Goal: Information Seeking & Learning: Check status

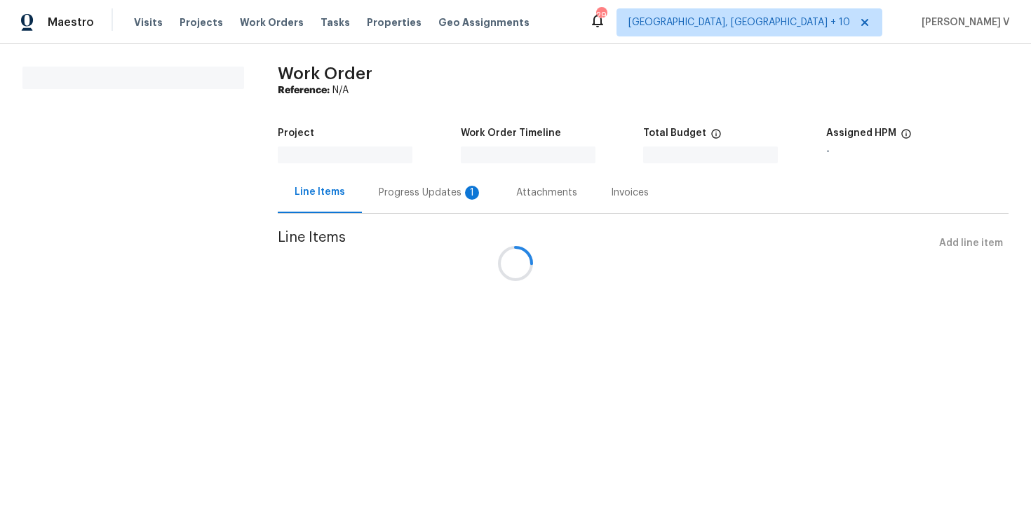
click at [431, 188] on div at bounding box center [515, 263] width 1031 height 527
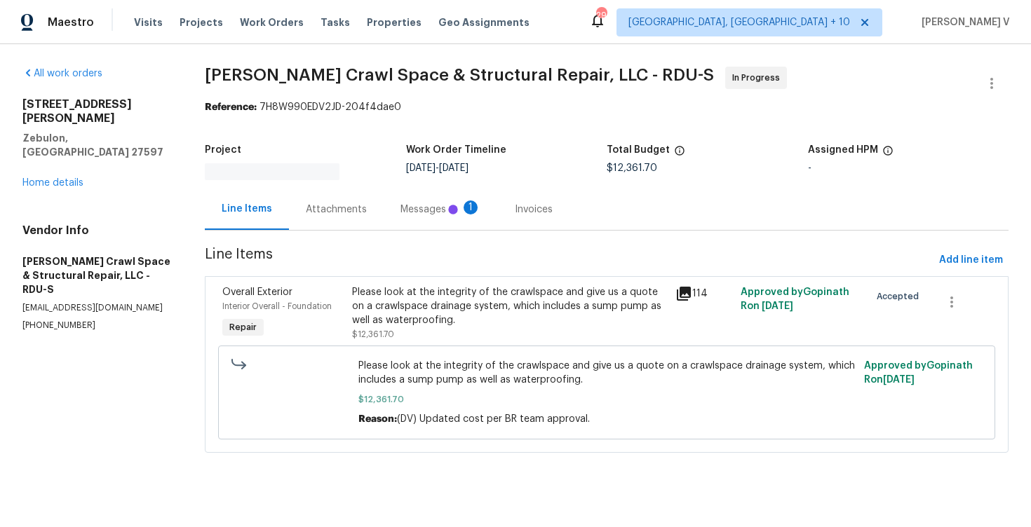
click at [353, 195] on div "Attachments" at bounding box center [336, 209] width 95 height 41
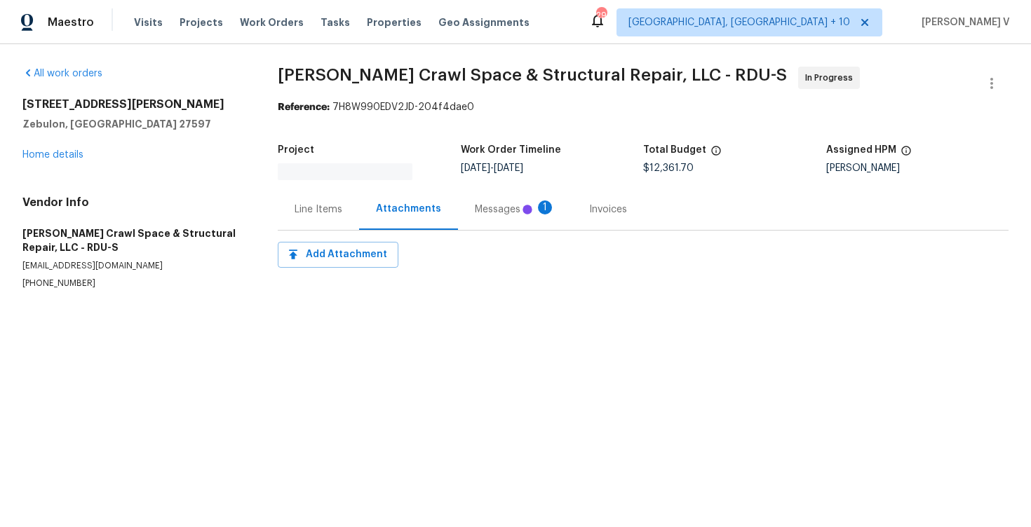
click at [468, 200] on div "Messages 1" at bounding box center [515, 209] width 114 height 41
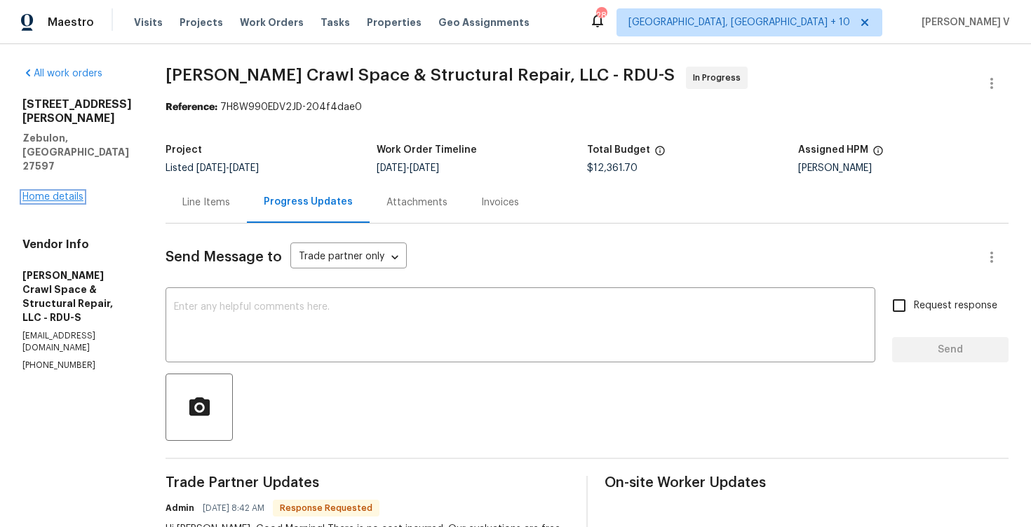
click at [36, 192] on link "Home details" at bounding box center [52, 197] width 61 height 10
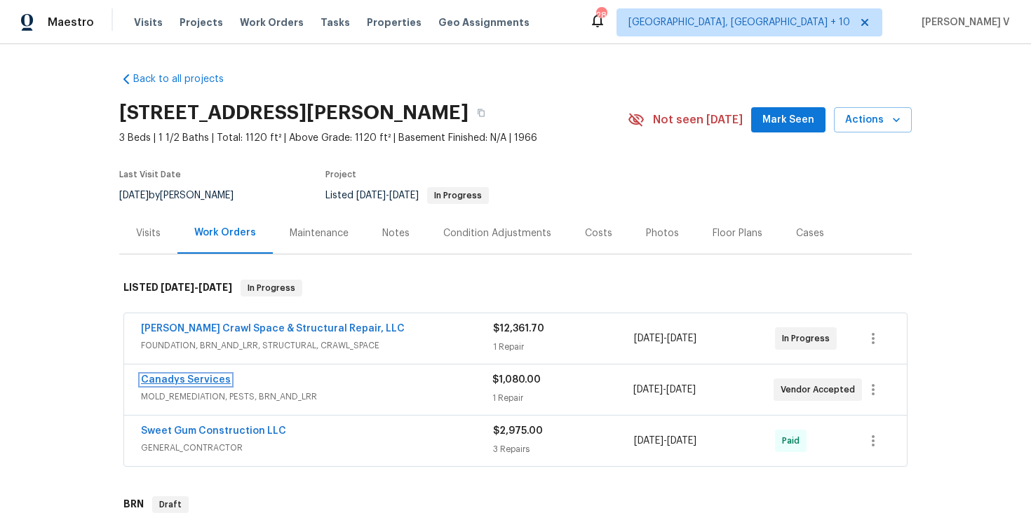
click at [182, 377] on link "Canadys Services" at bounding box center [186, 380] width 90 height 10
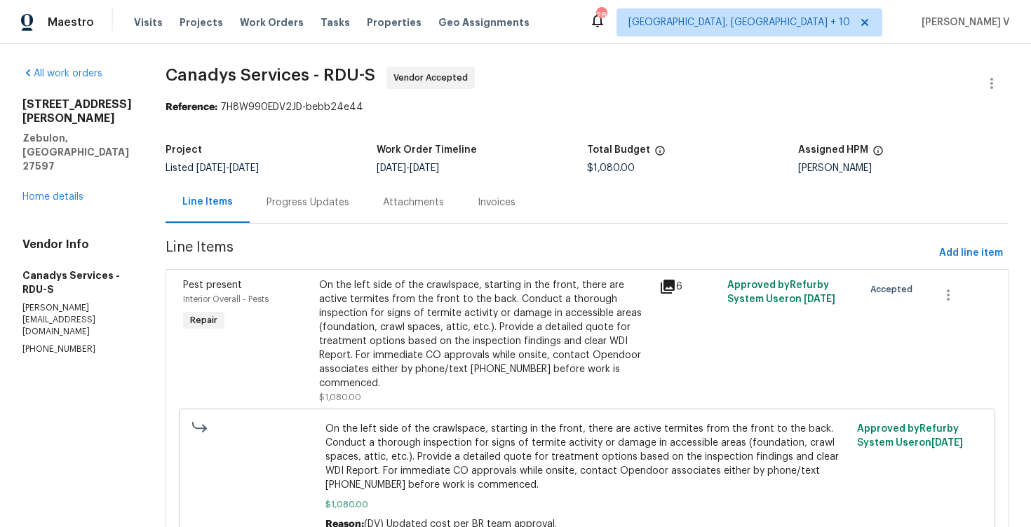
click at [337, 211] on div "Progress Updates" at bounding box center [308, 202] width 116 height 41
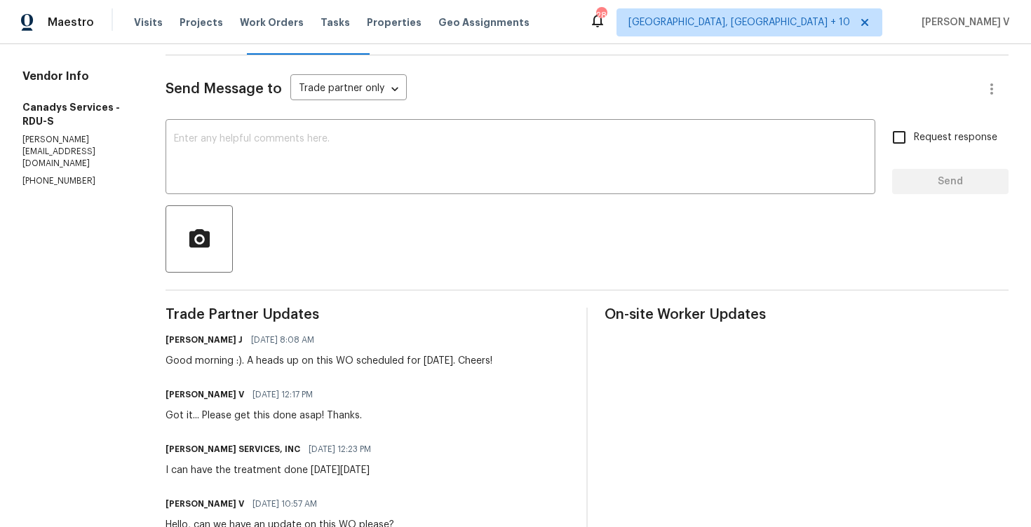
scroll to position [173, 0]
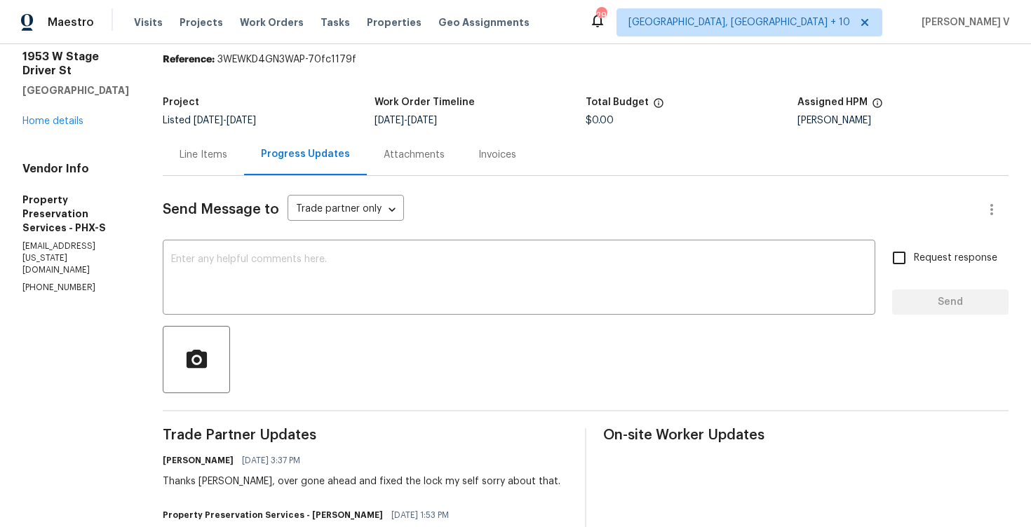
scroll to position [47, 0]
click at [176, 152] on div "Line Items" at bounding box center [203, 155] width 81 height 41
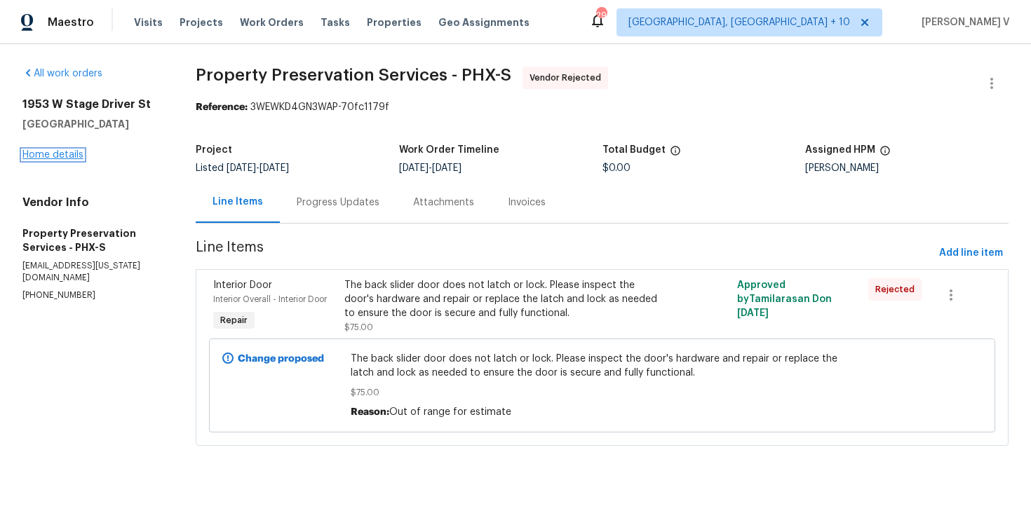
click at [60, 155] on link "Home details" at bounding box center [52, 155] width 61 height 10
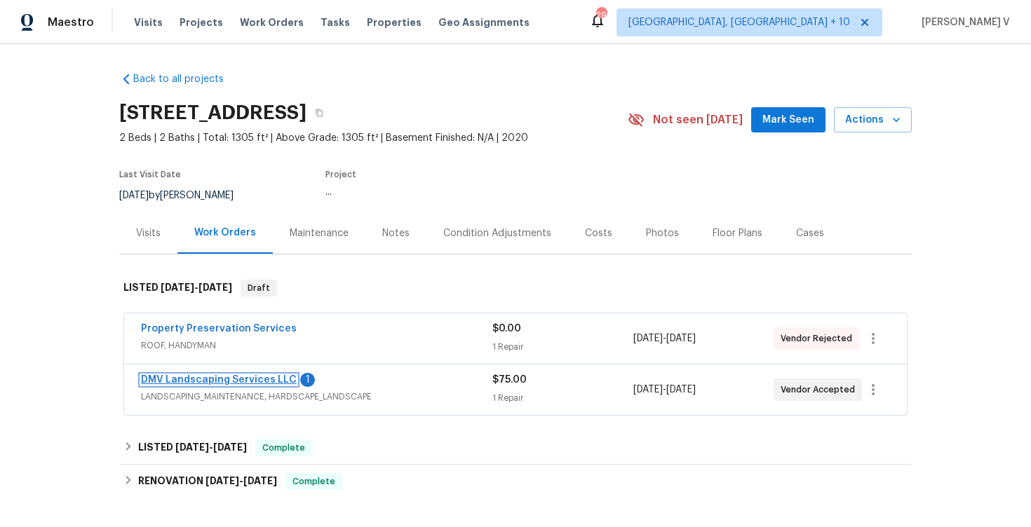
click at [259, 379] on link "DMV Landscaping Services LLC" at bounding box center [219, 380] width 156 height 10
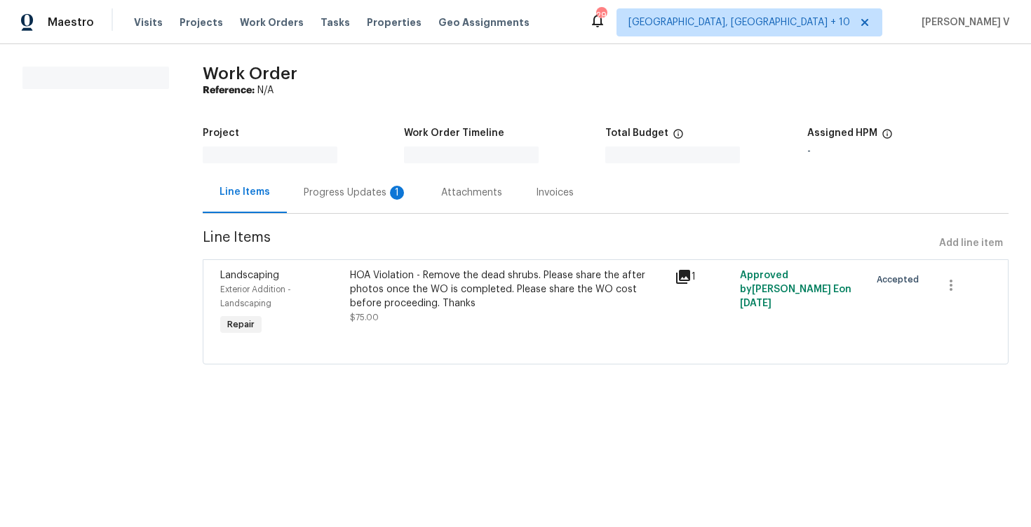
click at [372, 194] on div "Progress Updates 1" at bounding box center [356, 193] width 104 height 14
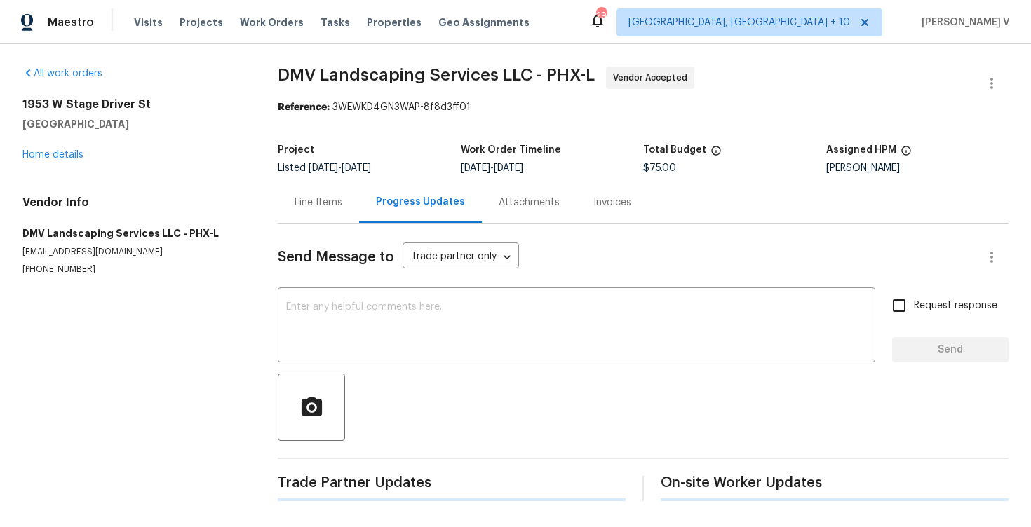
click at [299, 191] on div "Line Items" at bounding box center [318, 202] width 81 height 41
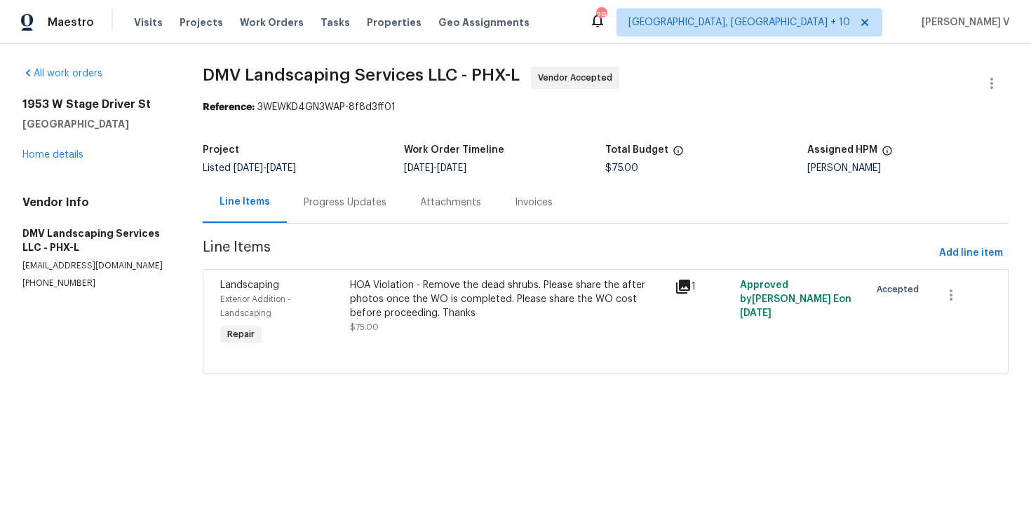
click at [345, 198] on div "Progress Updates" at bounding box center [345, 203] width 83 height 14
